Goal: Information Seeking & Learning: Learn about a topic

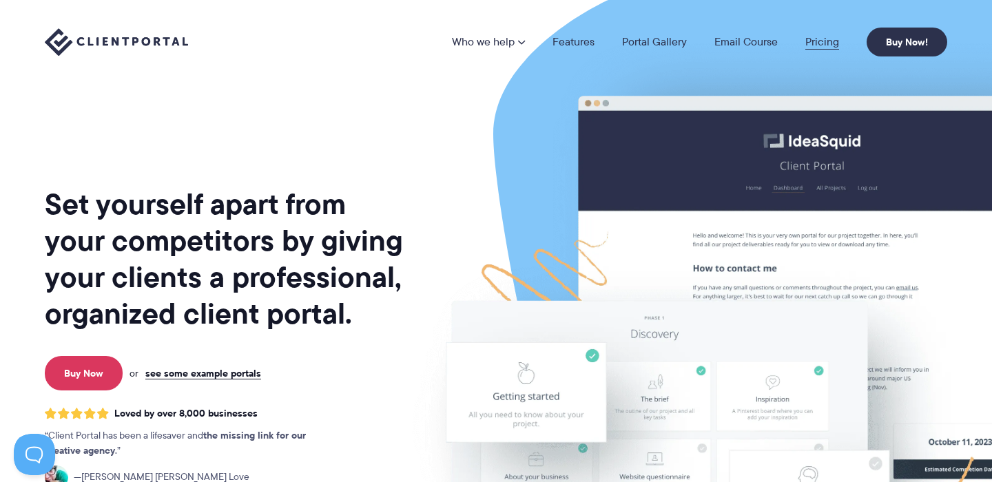
click at [822, 41] on link "Pricing" at bounding box center [823, 42] width 34 height 11
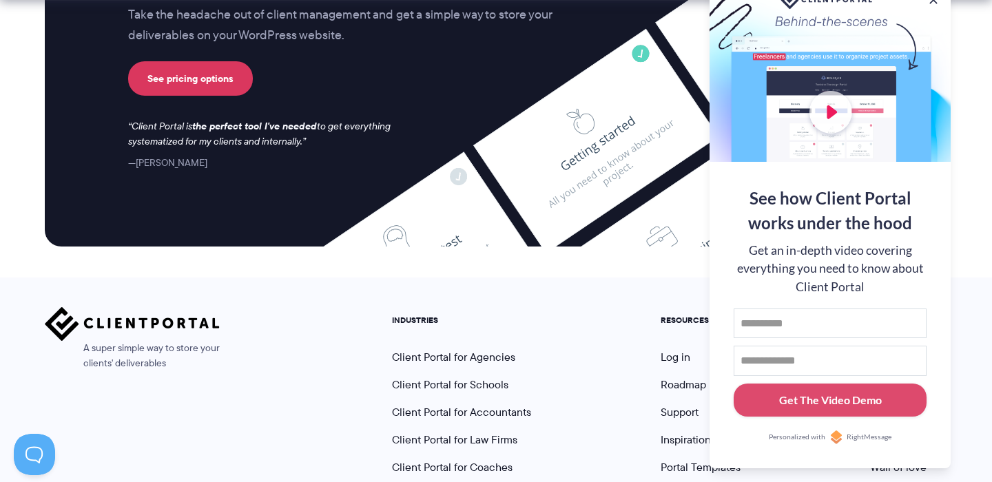
scroll to position [5843, 0]
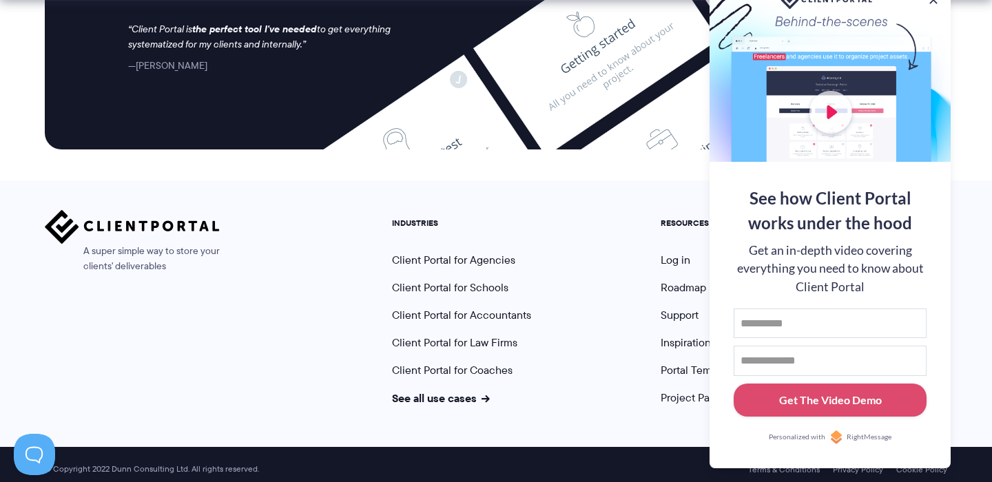
click at [615, 187] on div "A super simple way to store your clients' deliverables INDUSTRIES Client Portal…" at bounding box center [496, 314] width 992 height 267
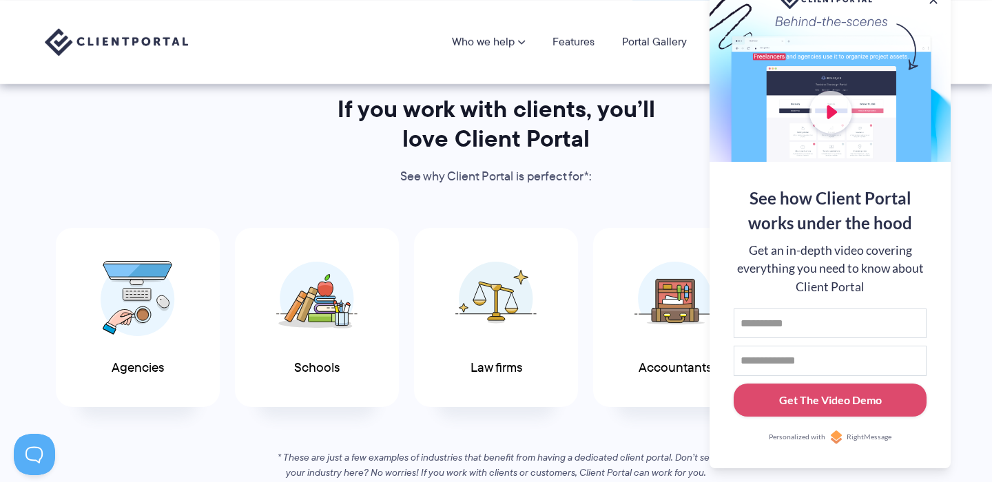
scroll to position [0, 0]
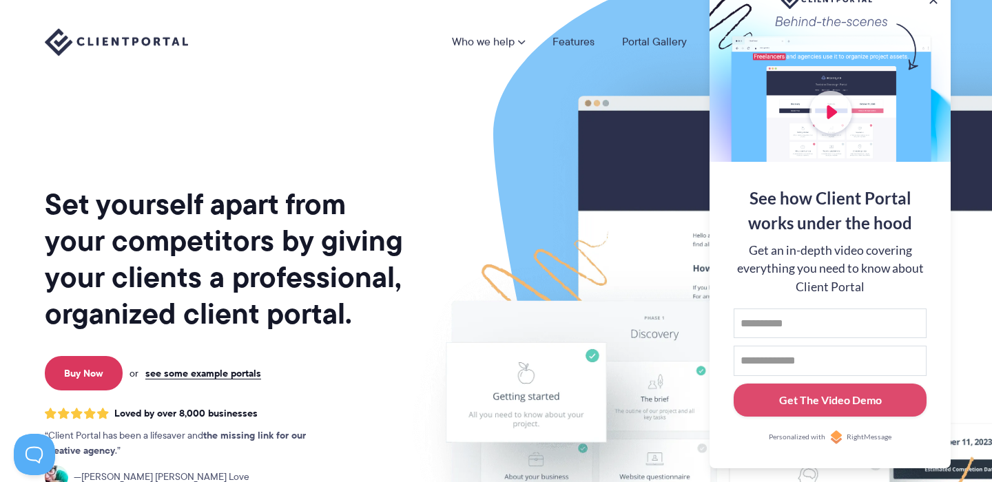
click at [898, 34] on div at bounding box center [830, 72] width 241 height 179
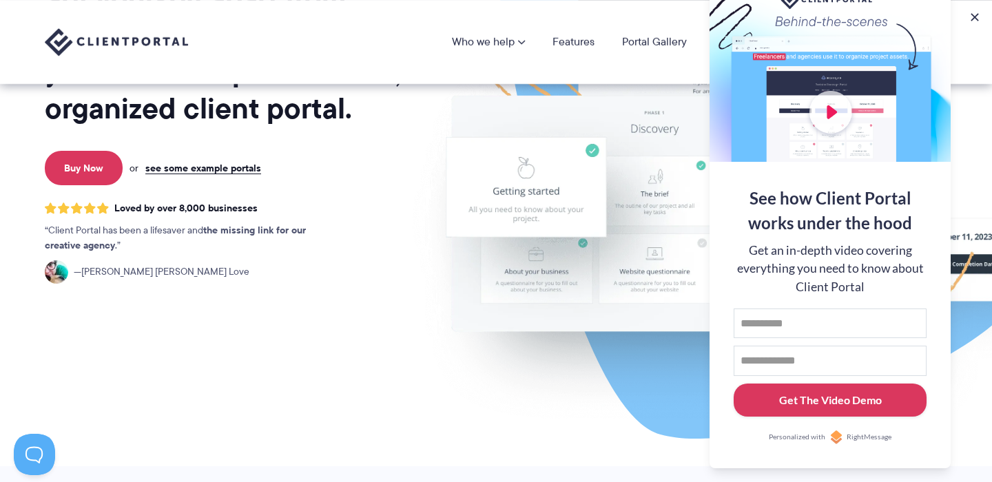
scroll to position [114, 0]
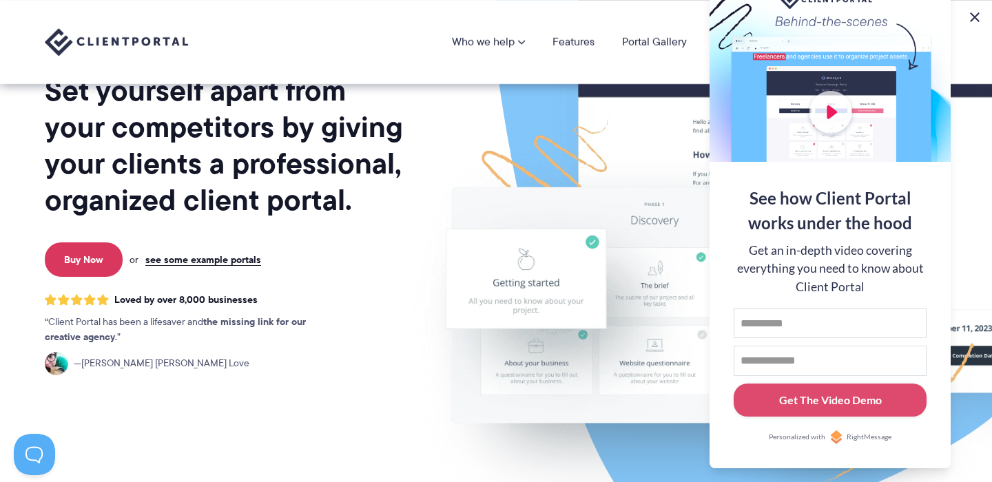
click at [979, 14] on button at bounding box center [975, 17] width 17 height 17
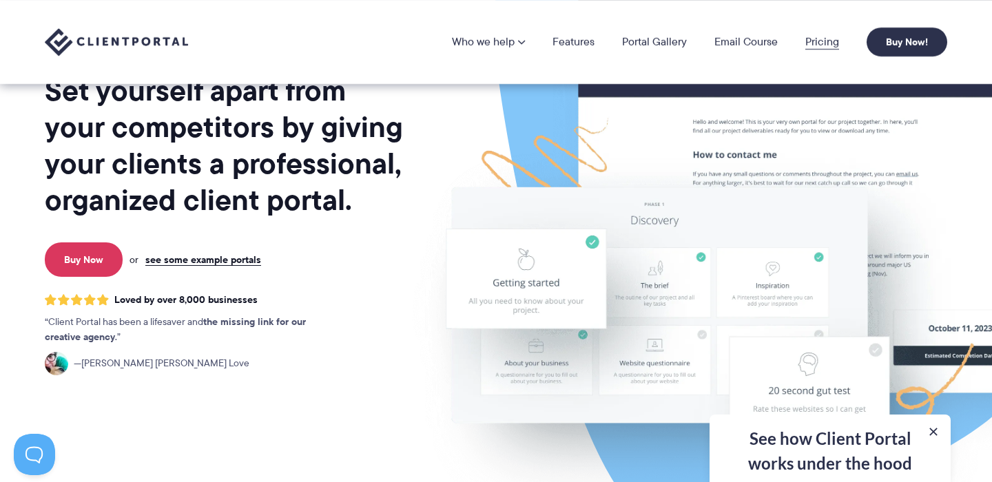
click at [824, 41] on link "Pricing" at bounding box center [823, 42] width 34 height 11
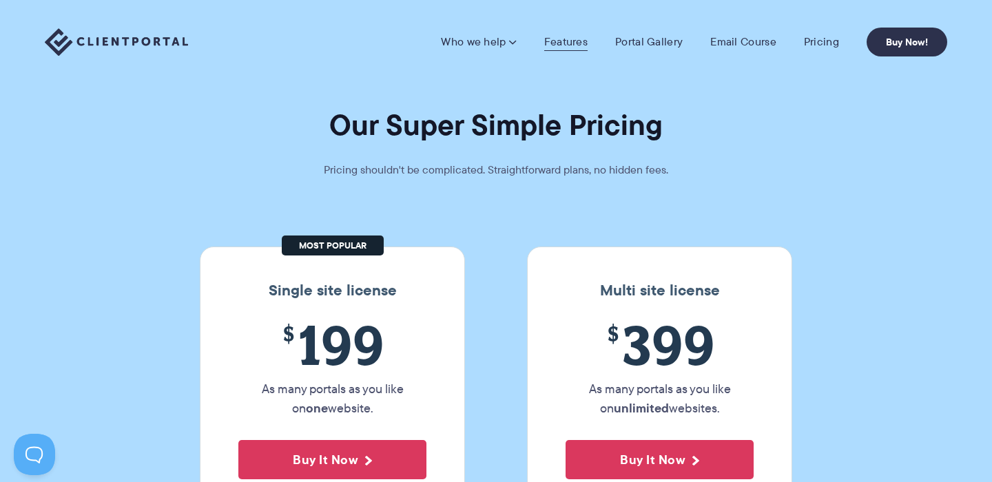
click at [575, 38] on link "Features" at bounding box center [565, 42] width 43 height 14
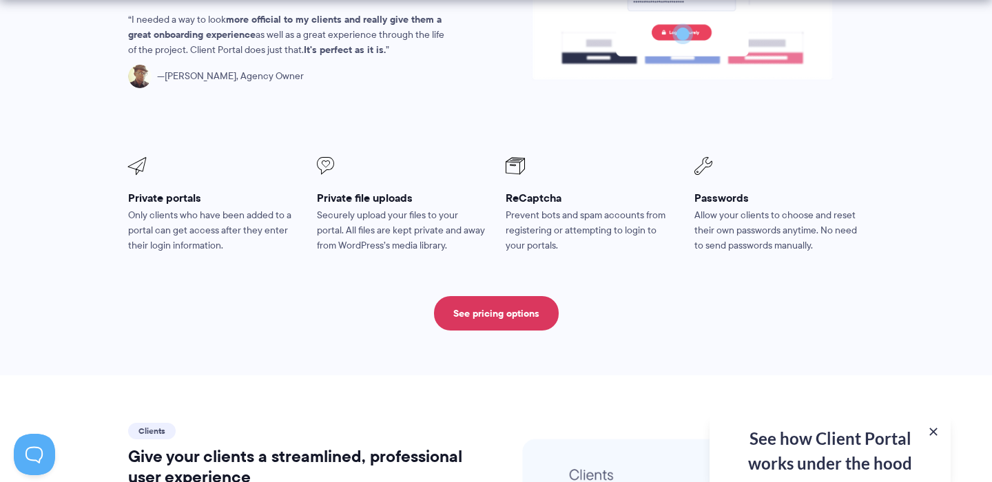
scroll to position [2682, 0]
